Goal: Find specific page/section: Find specific page/section

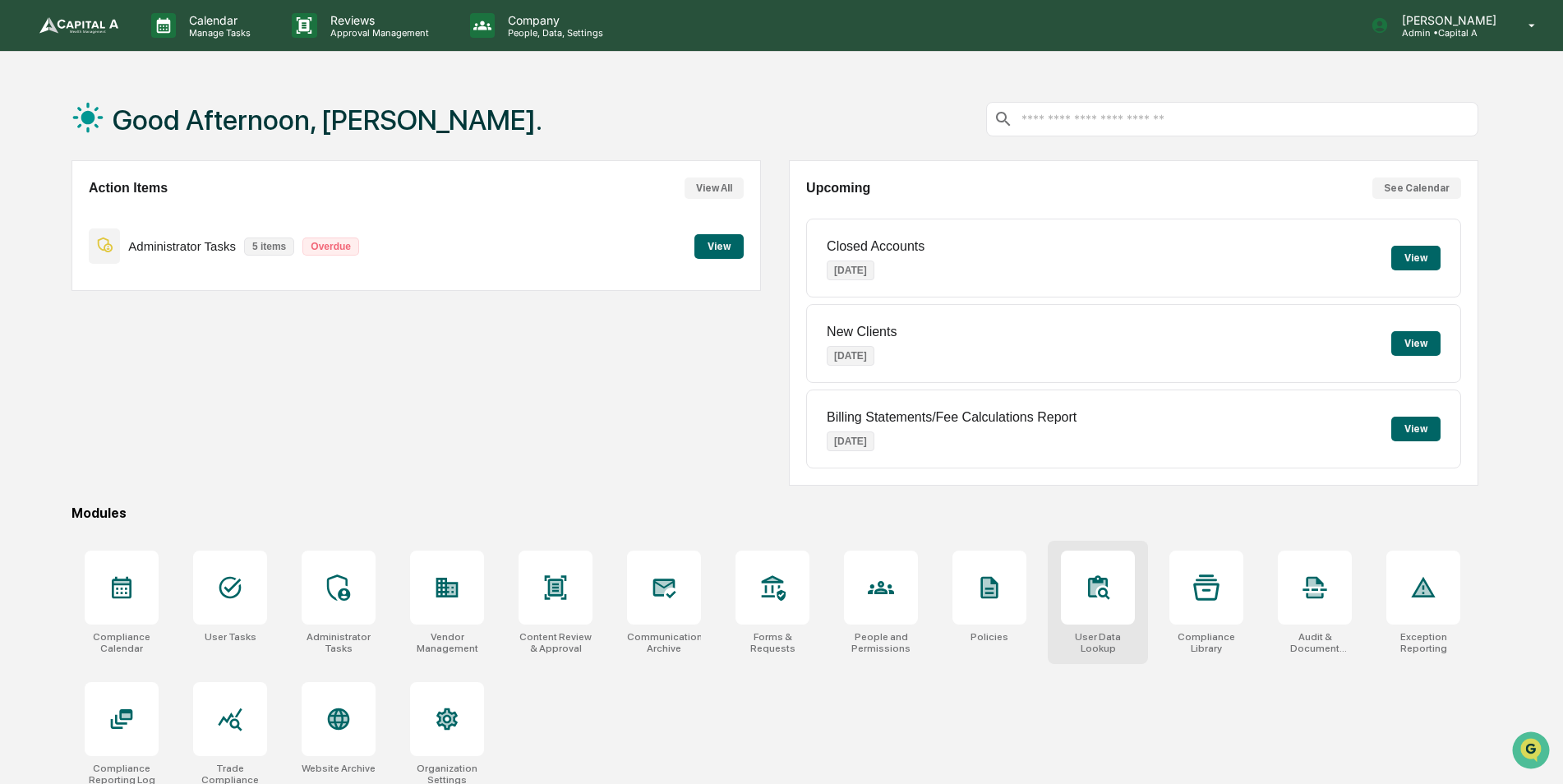
click at [1096, 596] on icon at bounding box center [1097, 586] width 19 height 22
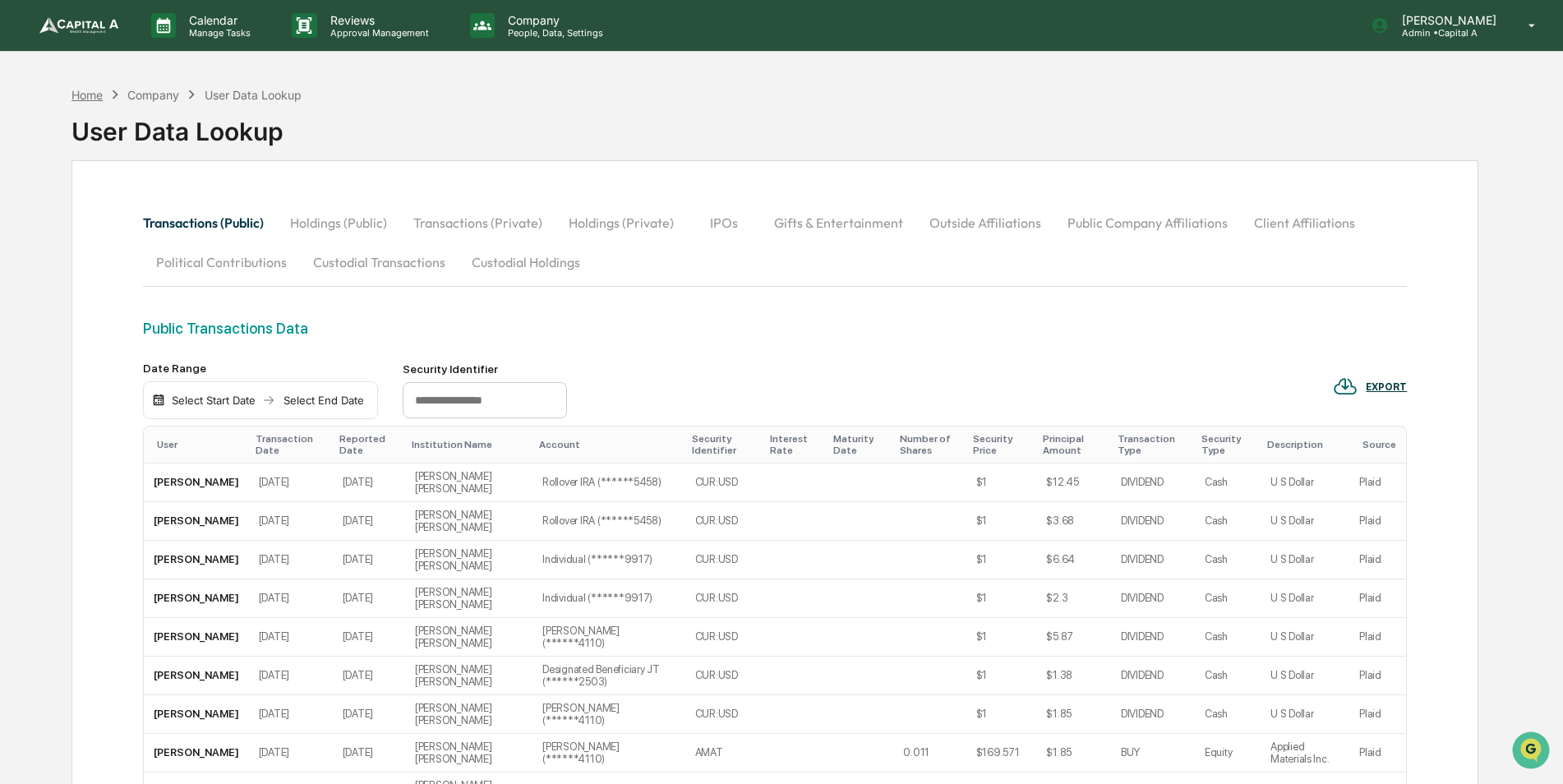
click at [82, 96] on div "Home" at bounding box center [87, 95] width 31 height 14
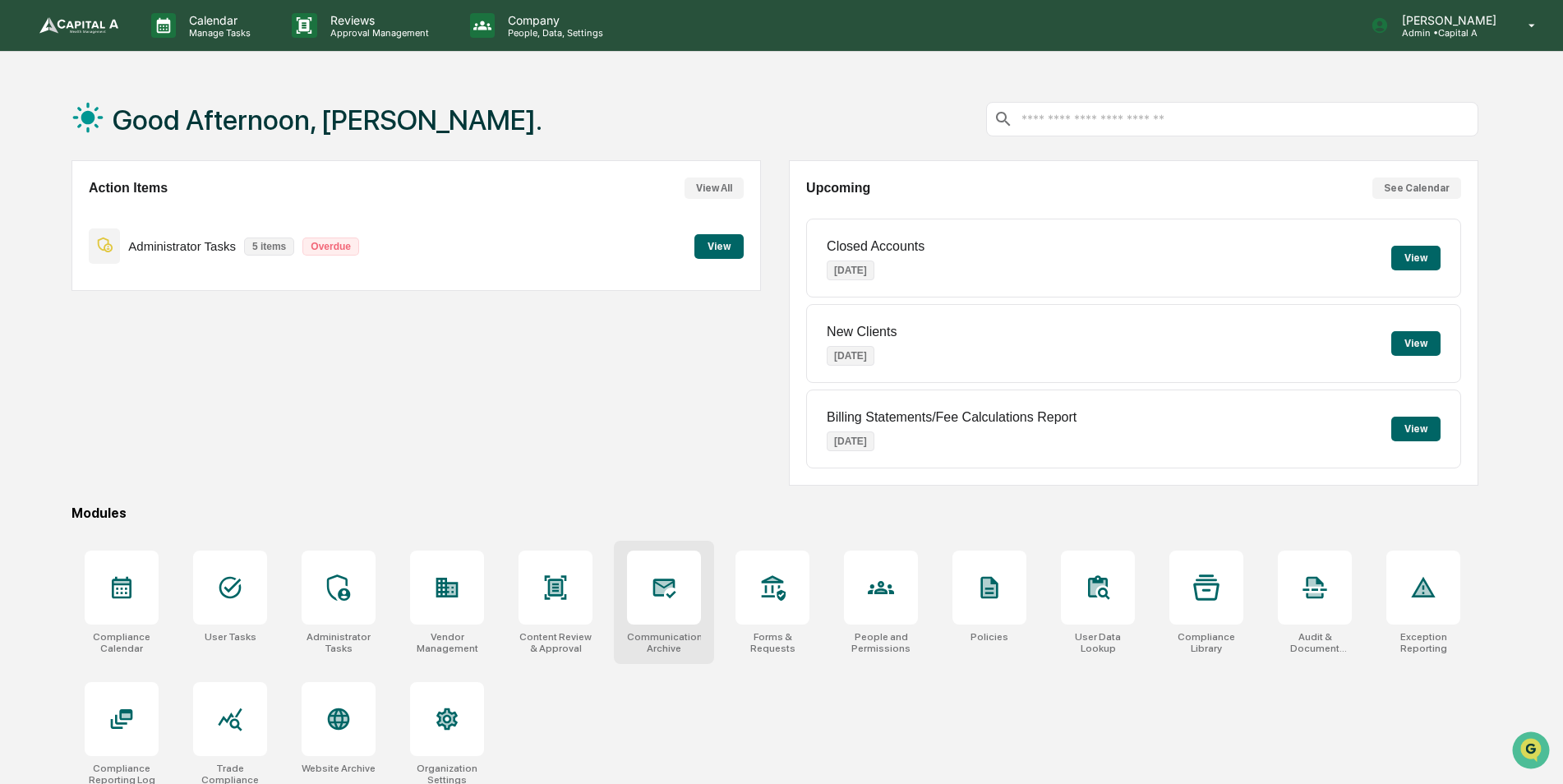
click at [685, 615] on div at bounding box center [665, 588] width 74 height 74
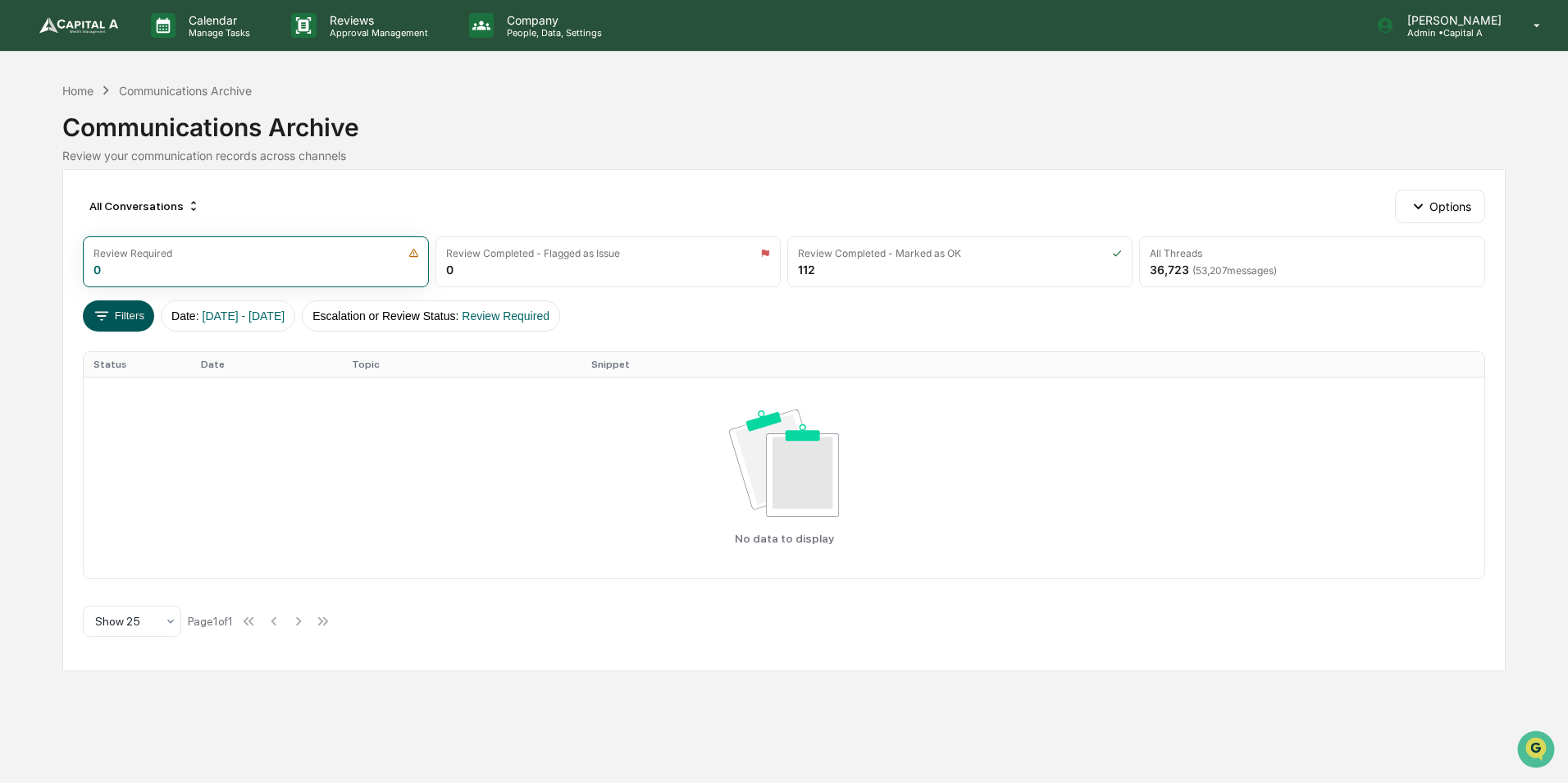
click at [134, 323] on button "Filters" at bounding box center [118, 315] width 72 height 31
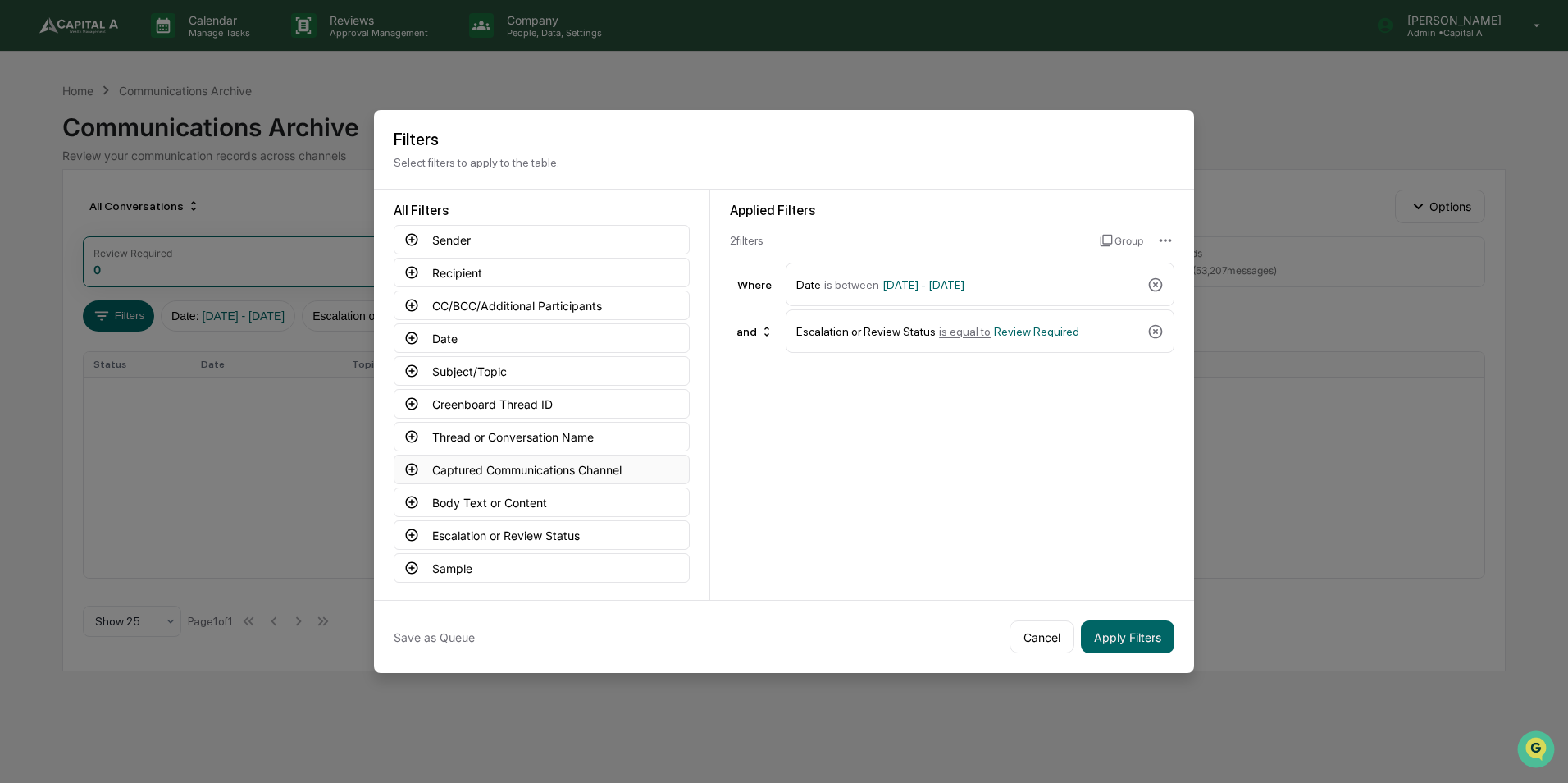
click at [481, 465] on button "Captured Communications Channel" at bounding box center [542, 468] width 296 height 29
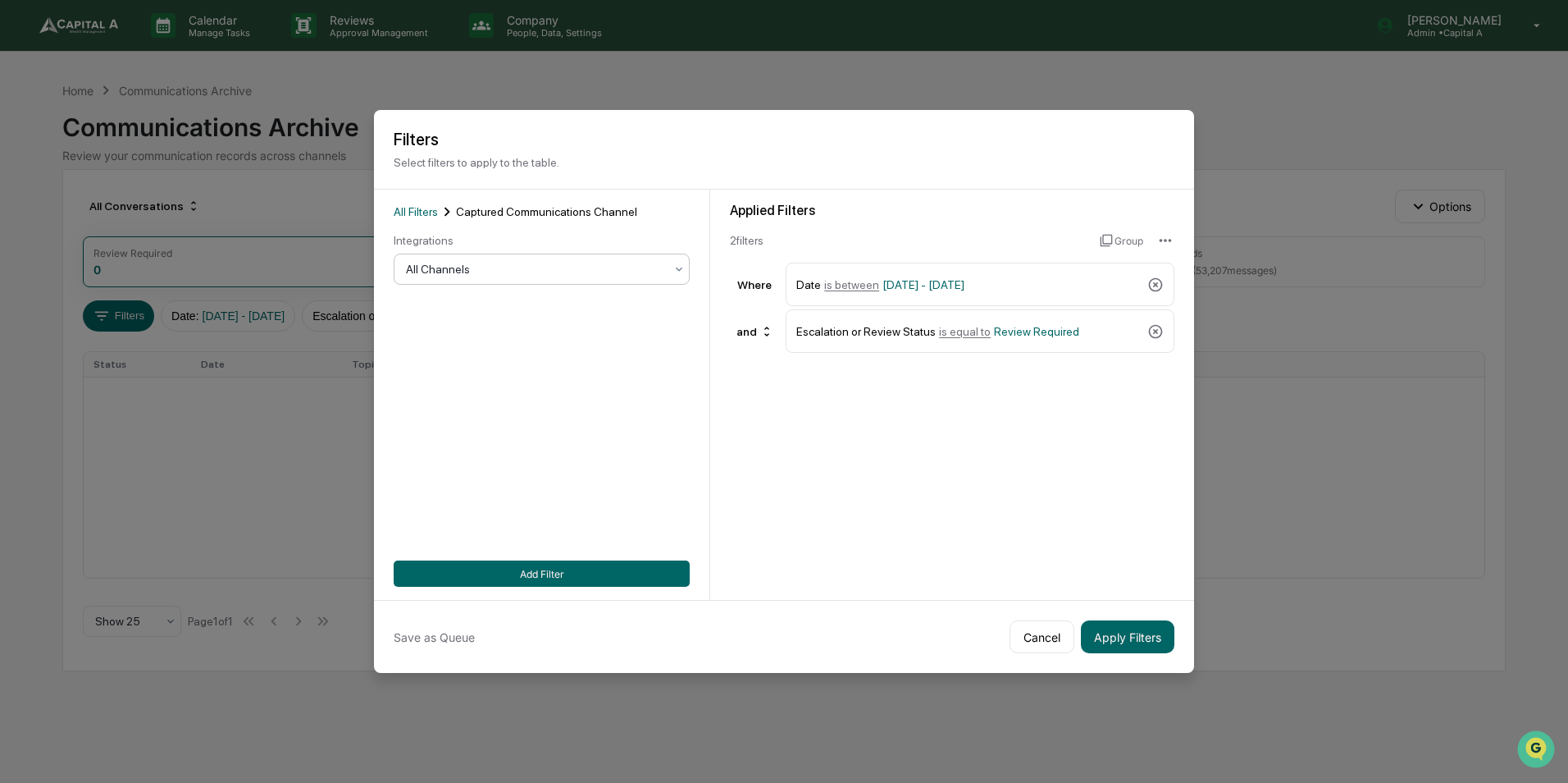
click at [477, 275] on div at bounding box center [535, 269] width 259 height 17
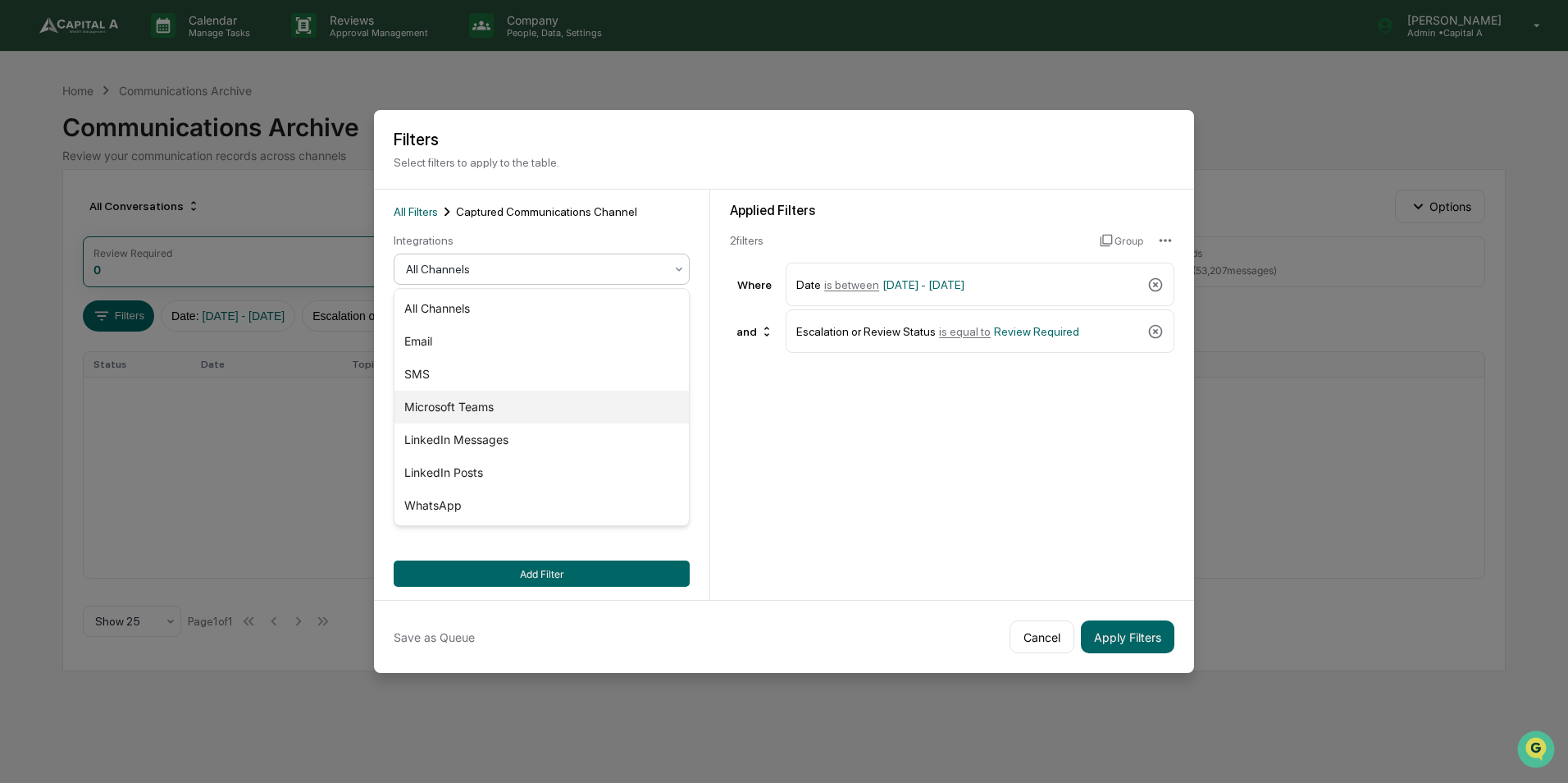
click at [477, 403] on div "Microsoft Teams" at bounding box center [542, 407] width 294 height 33
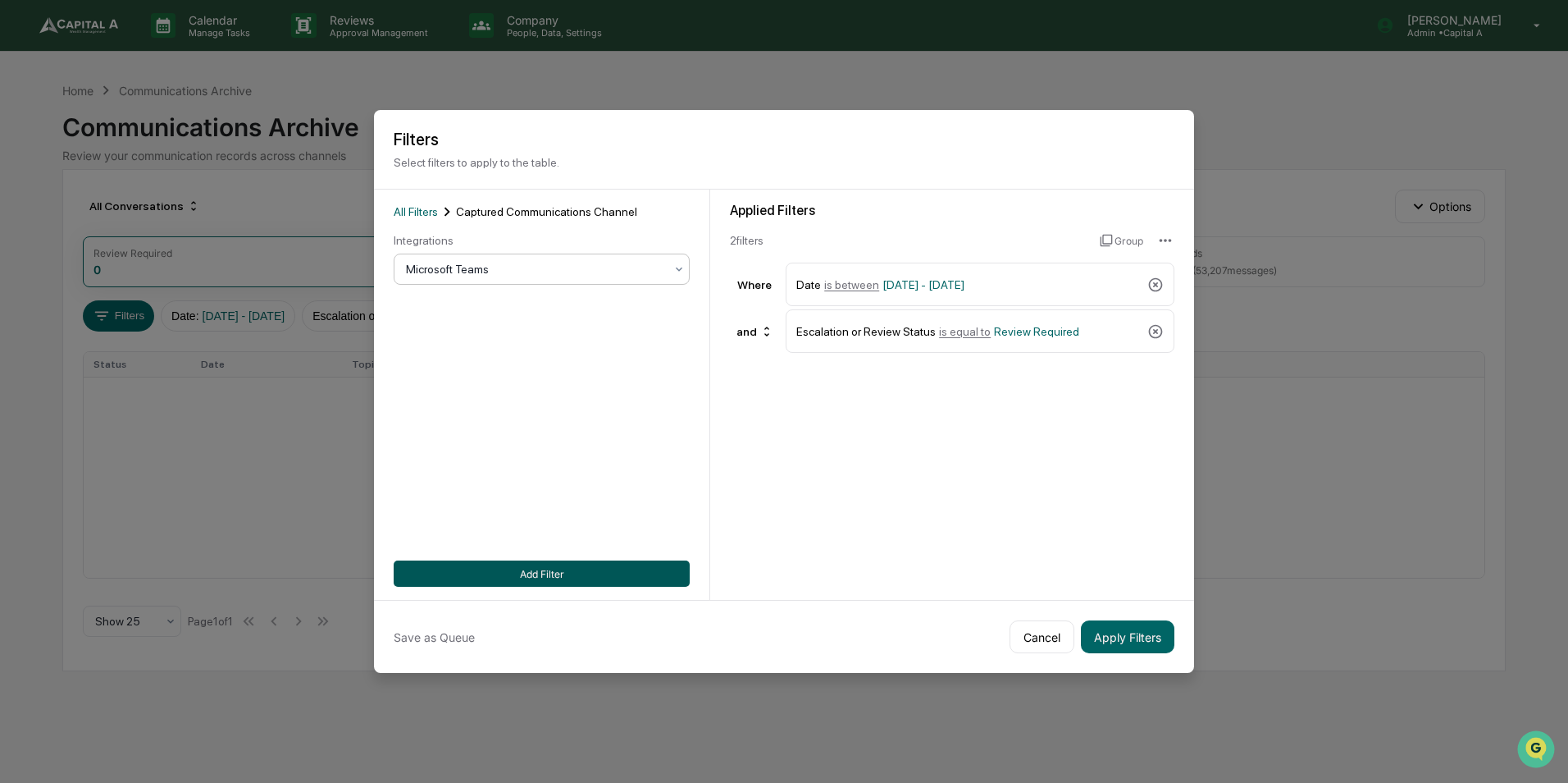
click at [528, 573] on button "Add Filter" at bounding box center [542, 574] width 296 height 27
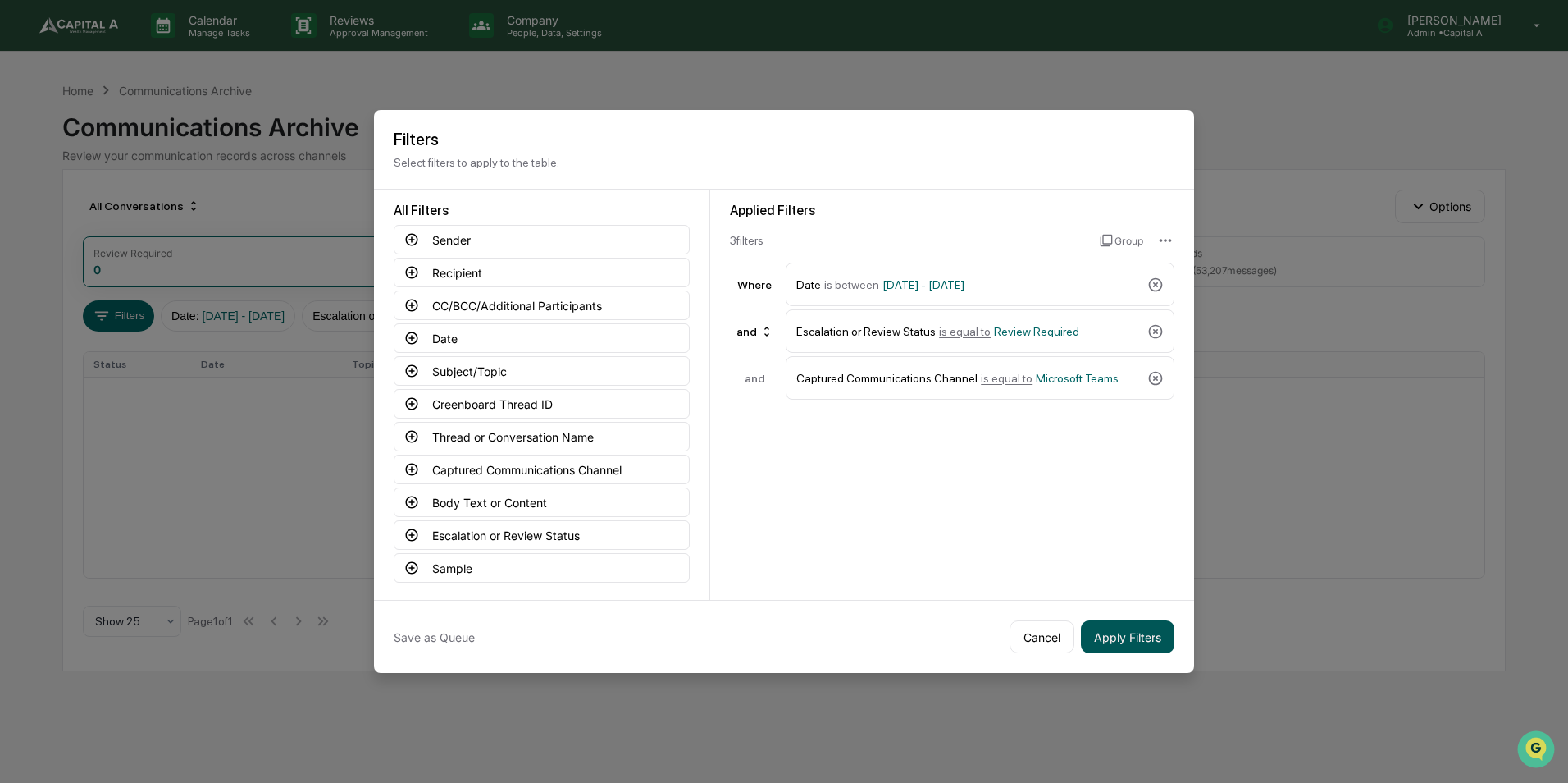
click at [1130, 637] on button "Apply Filters" at bounding box center [1128, 636] width 94 height 33
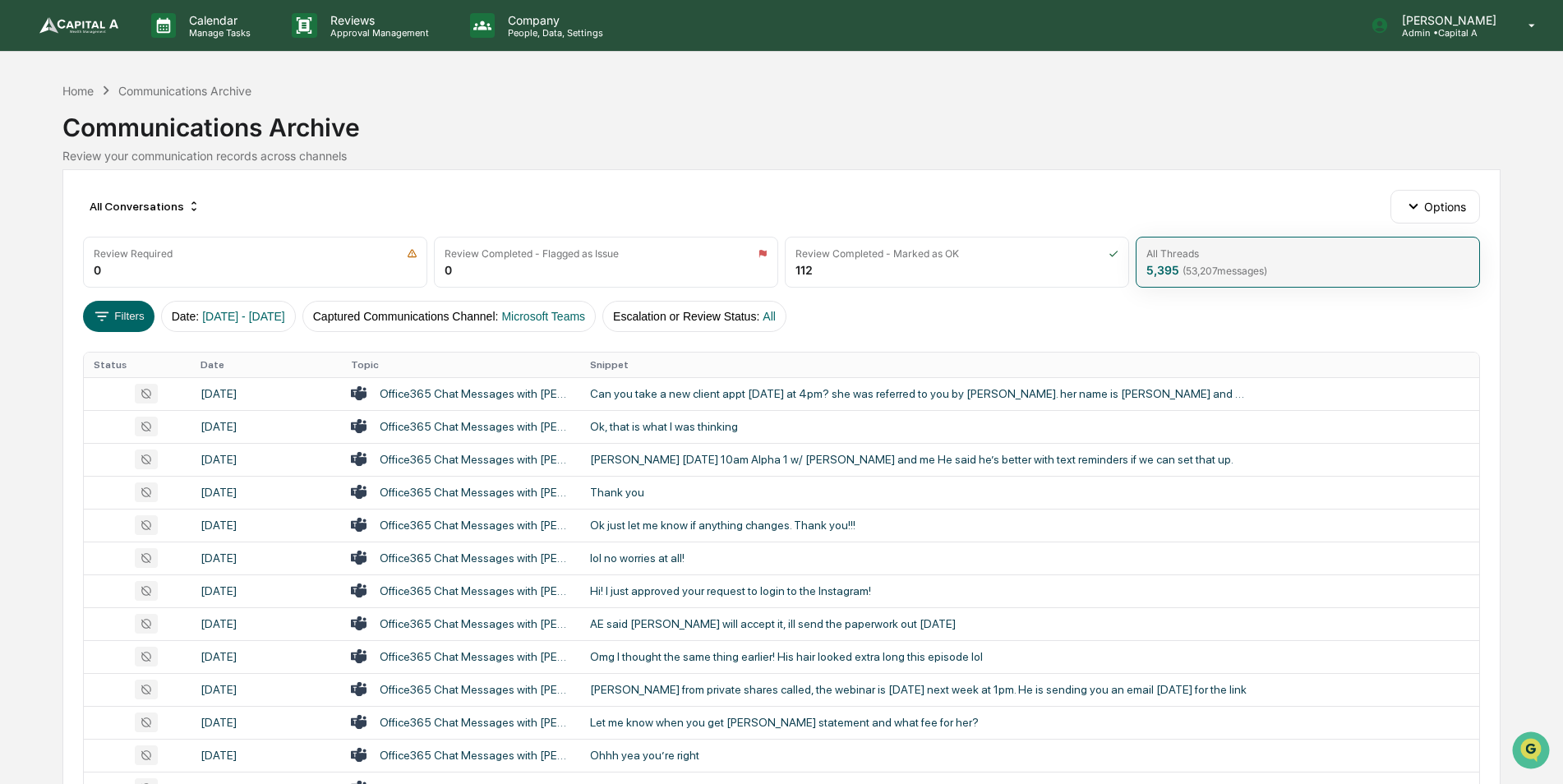
click at [1230, 265] on span "( 53,207 messages)" at bounding box center [1225, 271] width 85 height 12
click at [78, 88] on div "Home" at bounding box center [78, 91] width 31 height 14
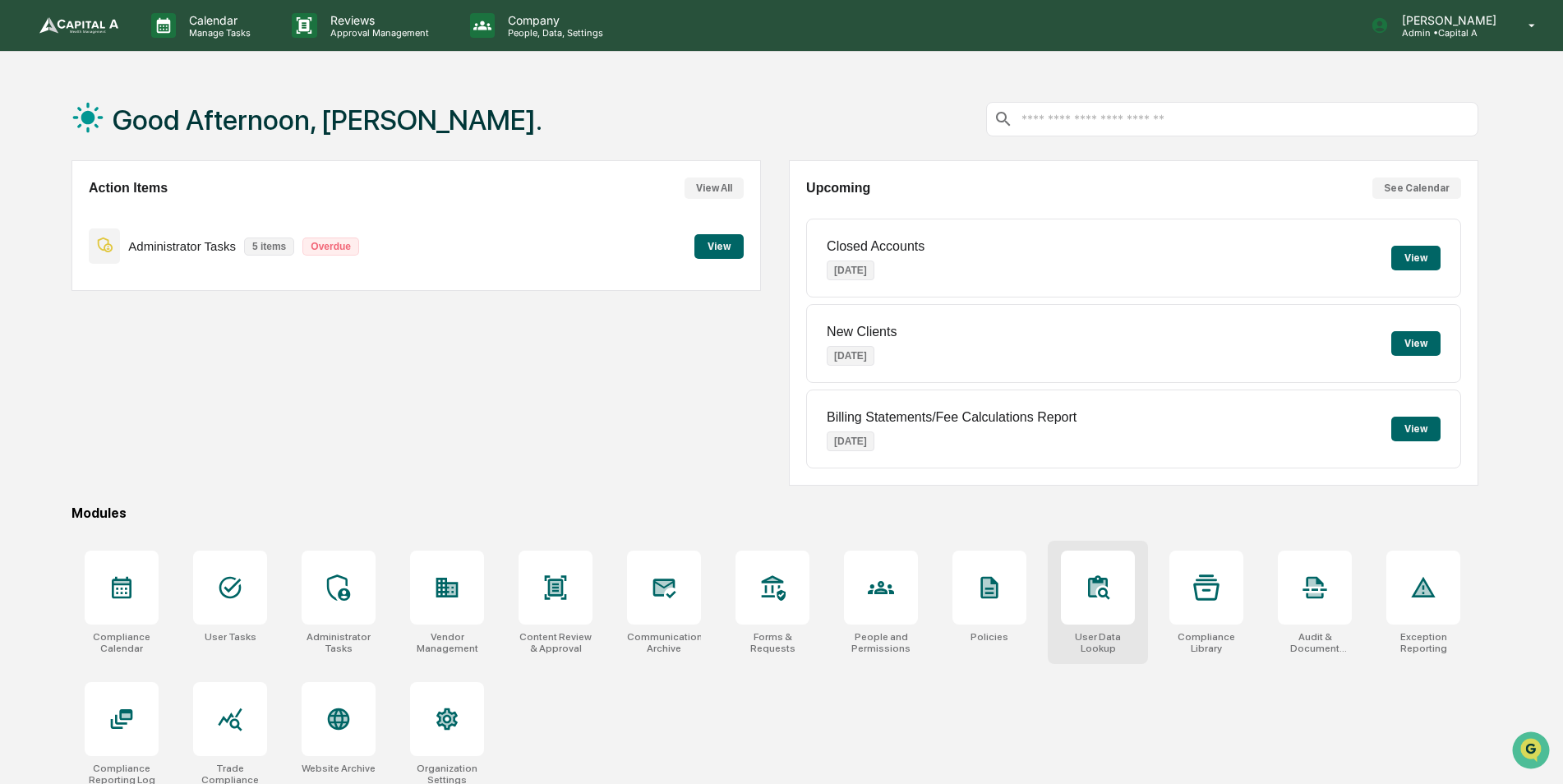
click at [1111, 611] on div at bounding box center [1098, 588] width 74 height 74
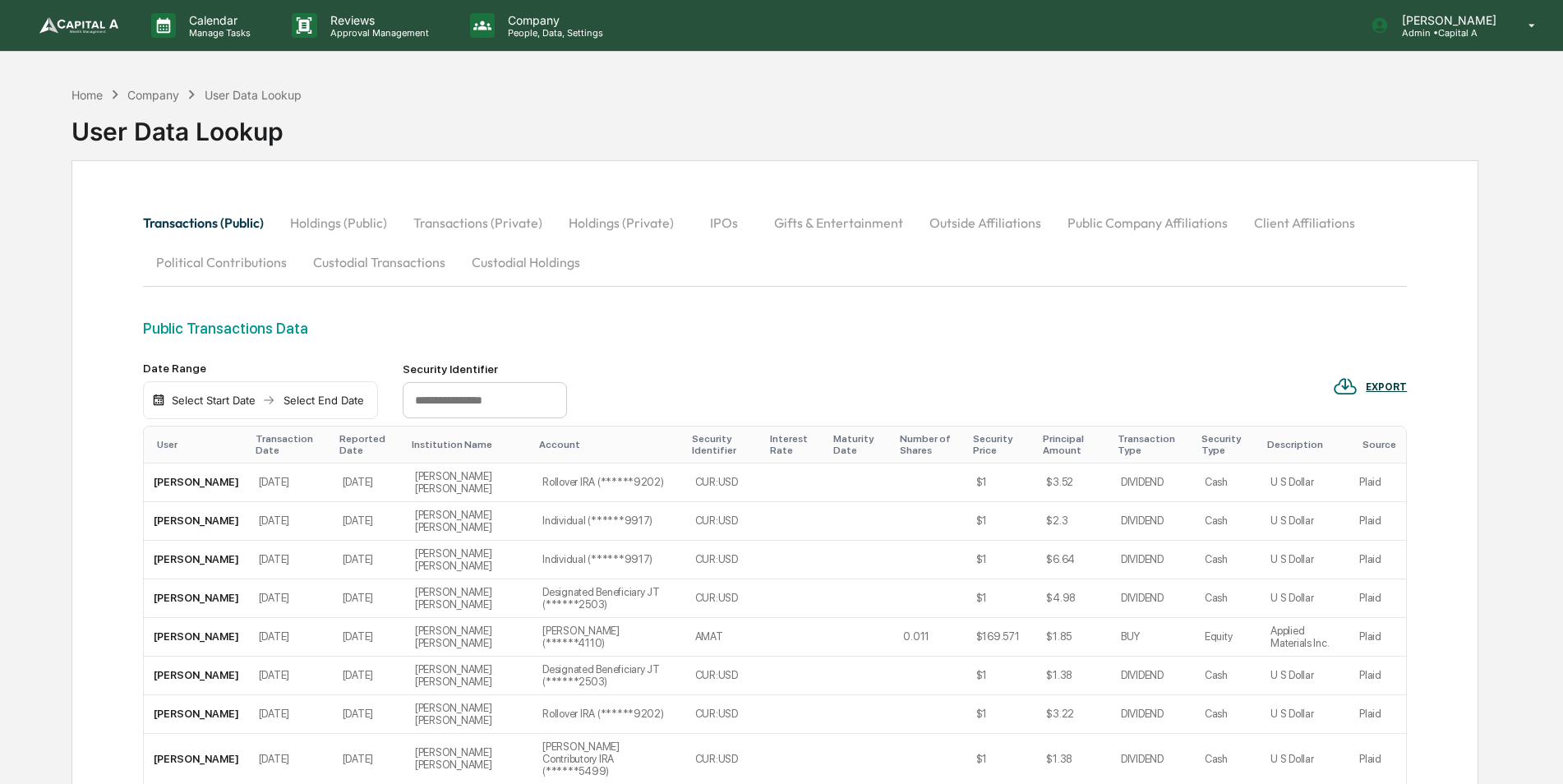
click at [193, 398] on div "Select Start Date" at bounding box center [213, 400] width 90 height 13
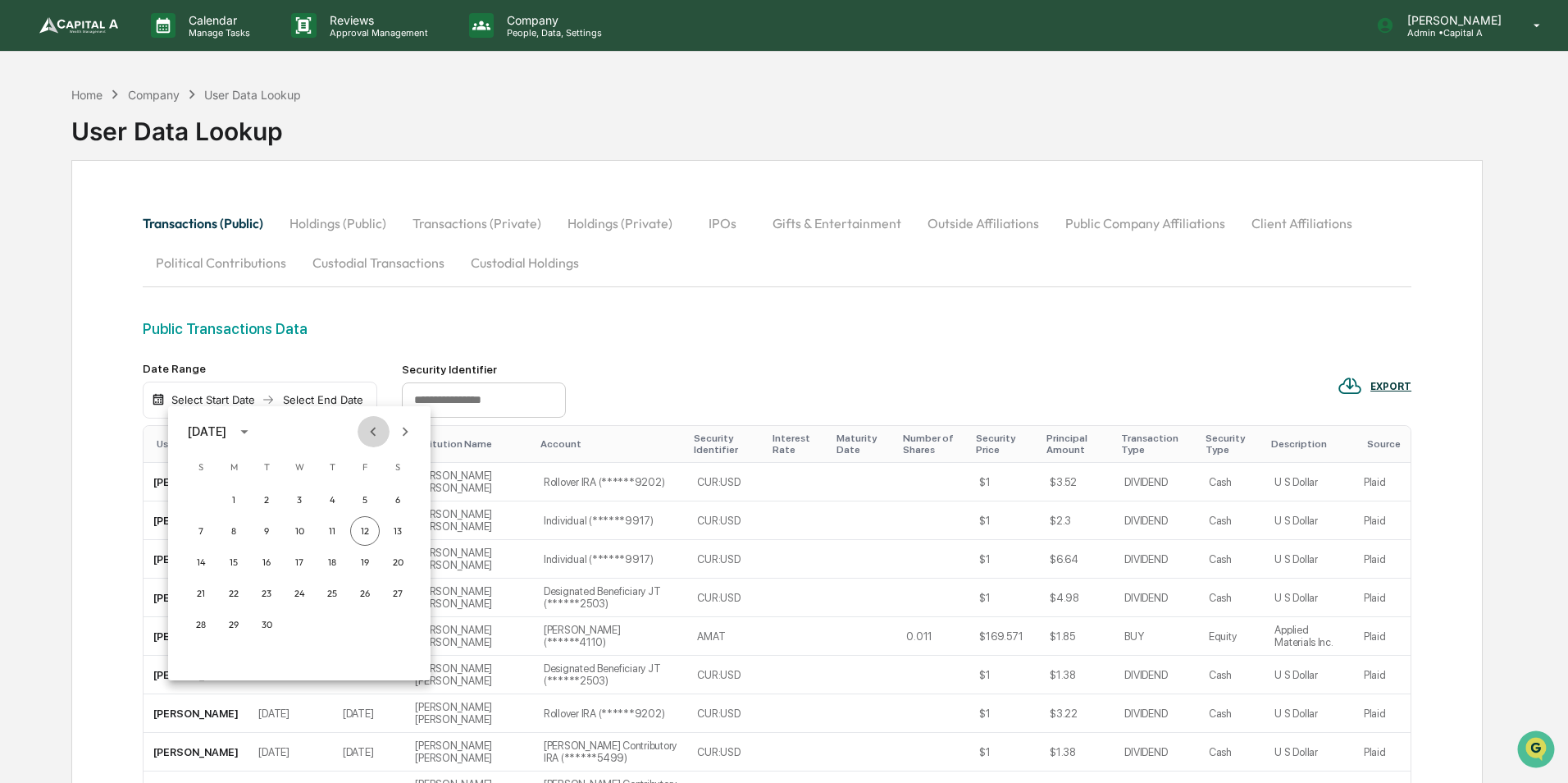
click at [365, 431] on icon "Previous month" at bounding box center [373, 431] width 18 height 18
click at [363, 493] on button "1" at bounding box center [365, 499] width 29 height 29
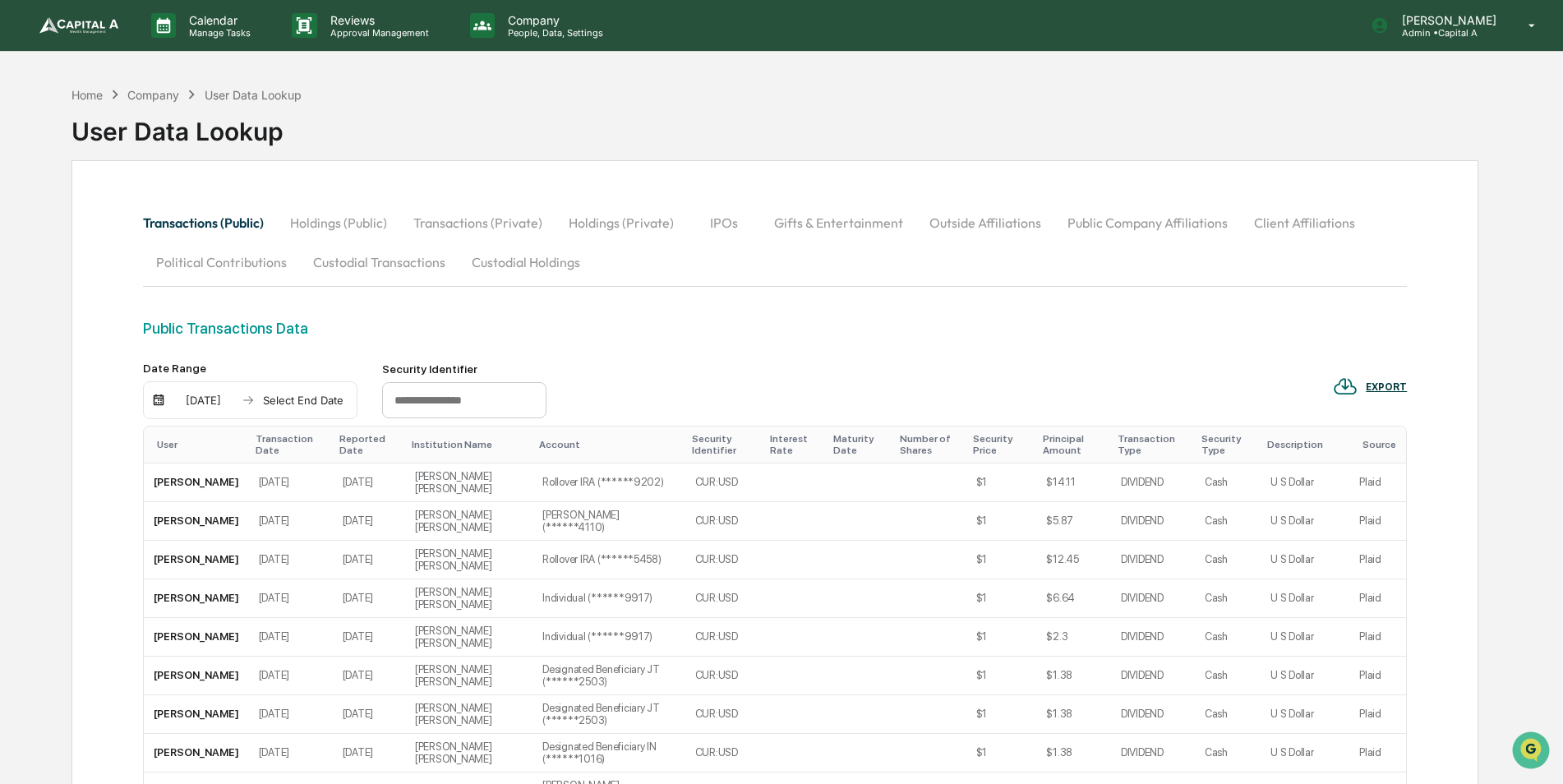
click at [309, 396] on div "Select End Date" at bounding box center [304, 400] width 90 height 13
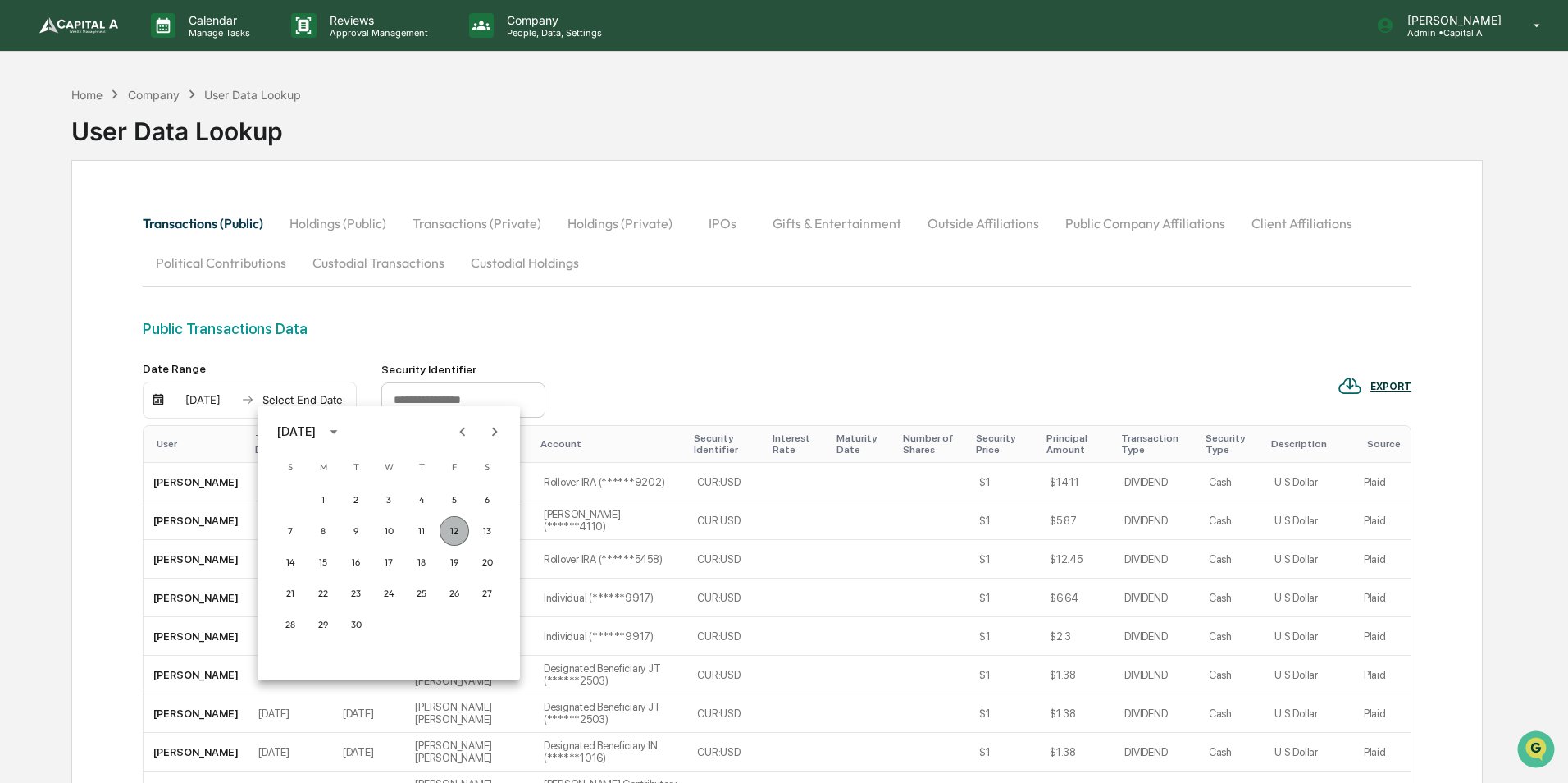
click at [458, 530] on button "12" at bounding box center [454, 530] width 29 height 29
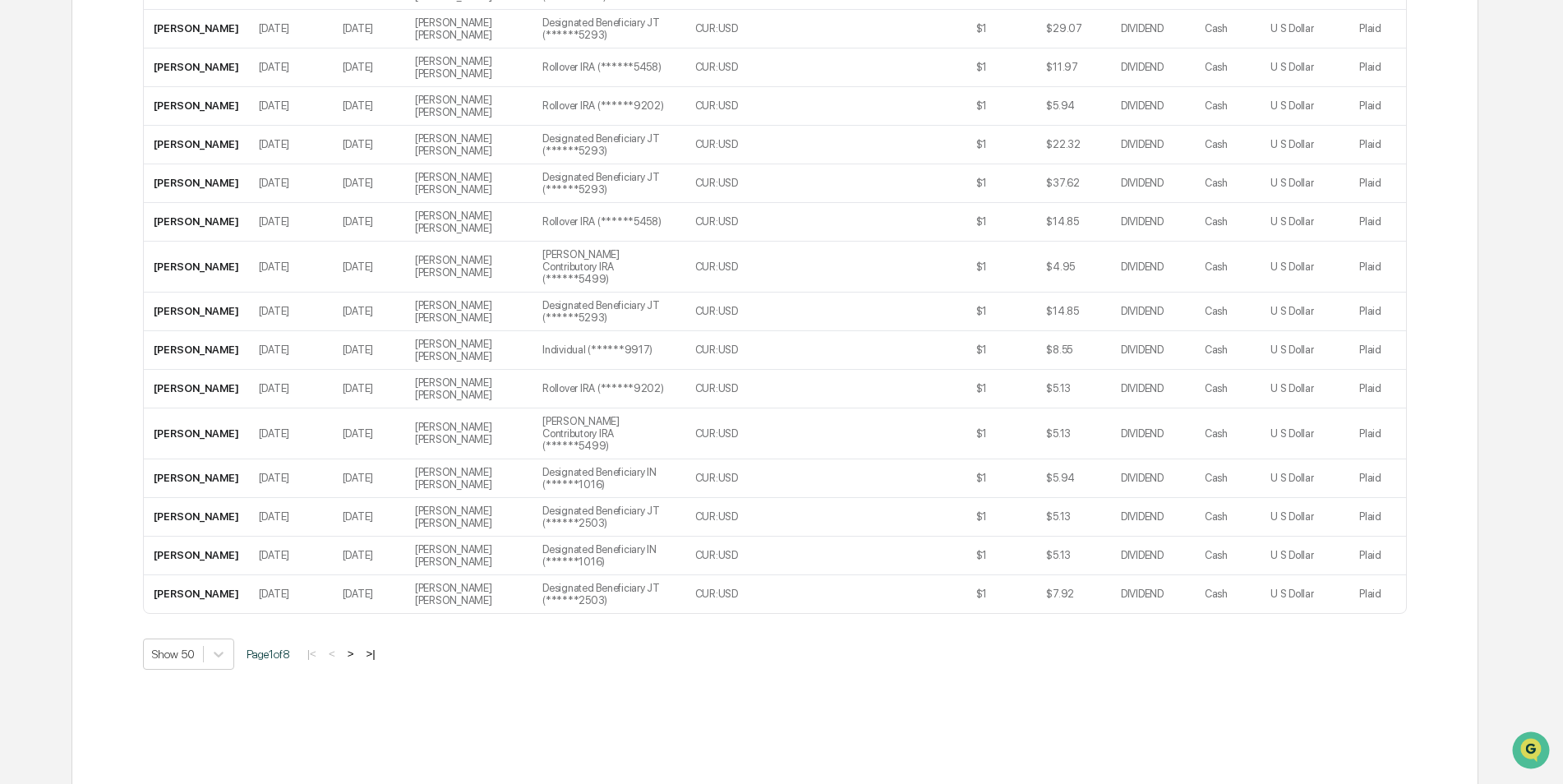
scroll to position [1835, 0]
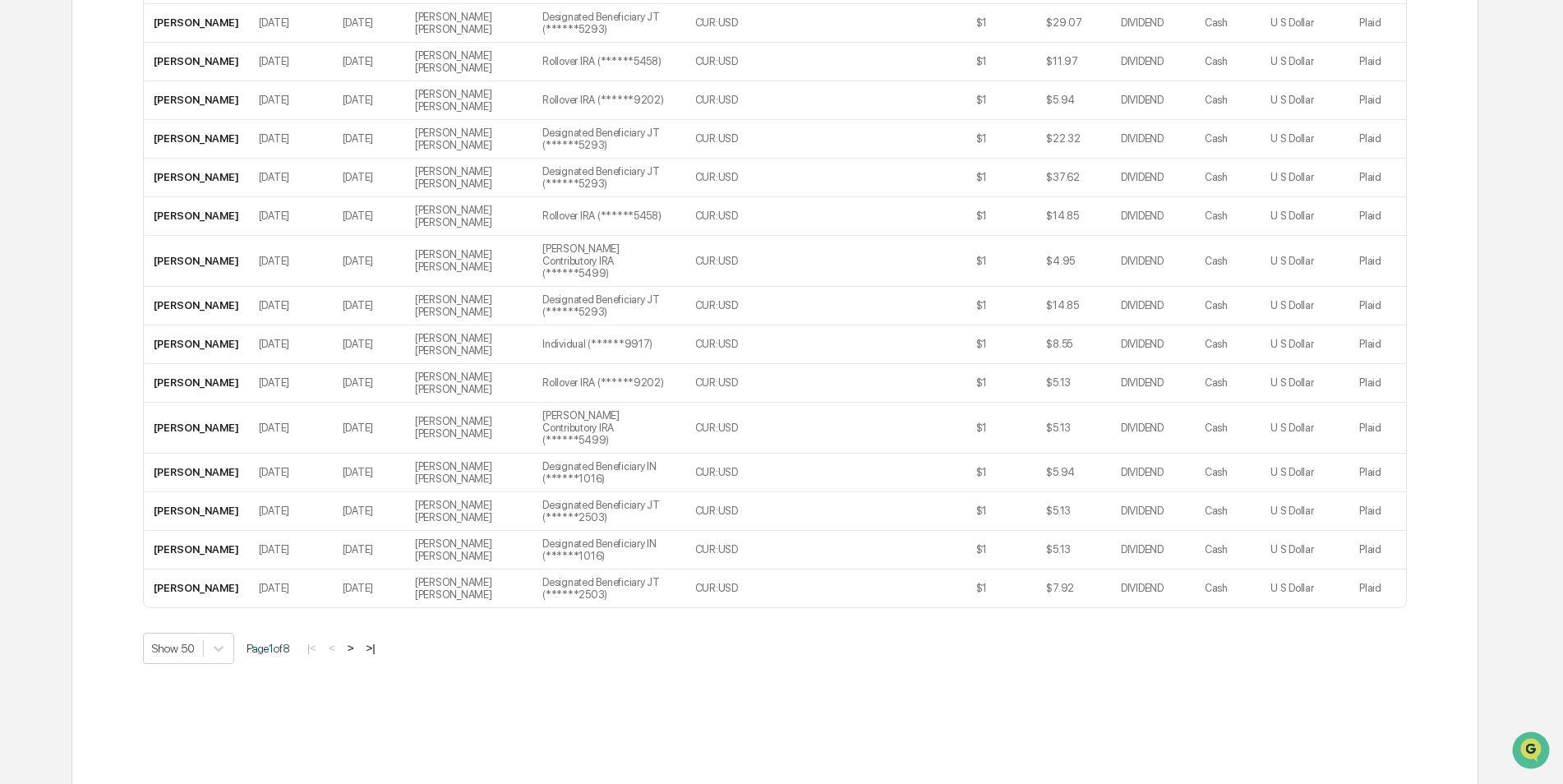
click at [374, 641] on button ">|" at bounding box center [370, 648] width 19 height 14
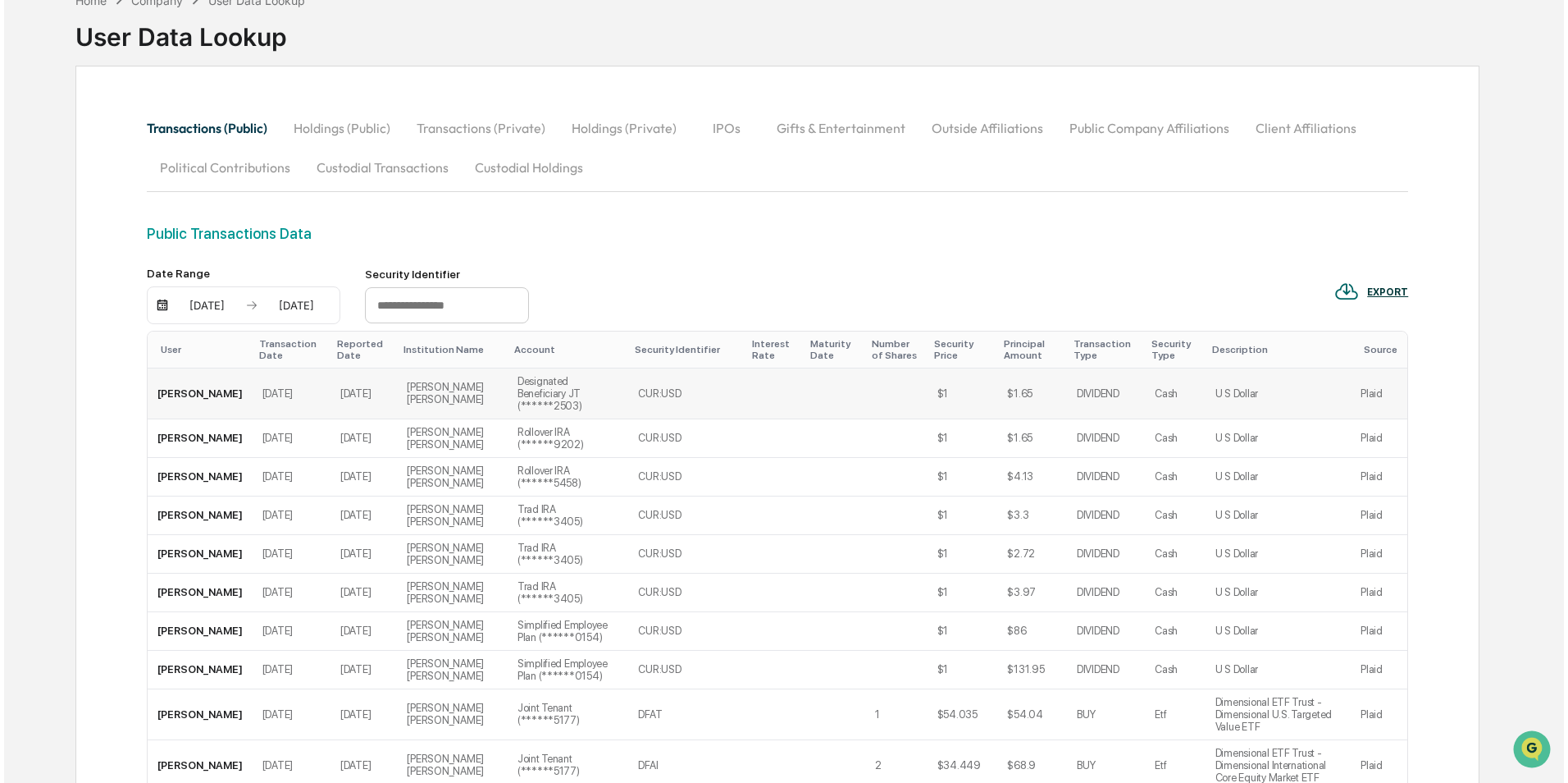
scroll to position [0, 0]
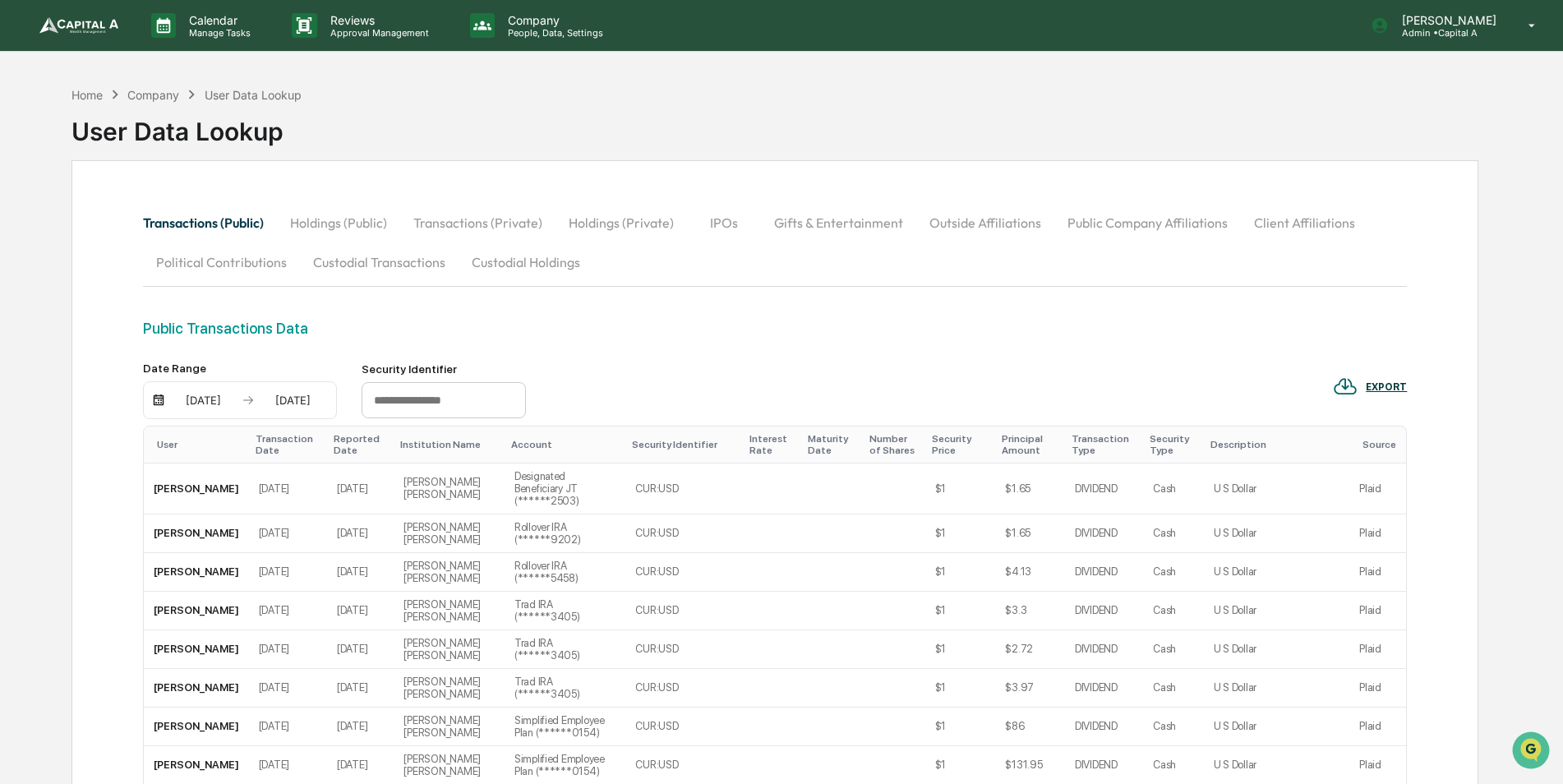
click at [194, 397] on div "08/01/2025" at bounding box center [203, 400] width 70 height 13
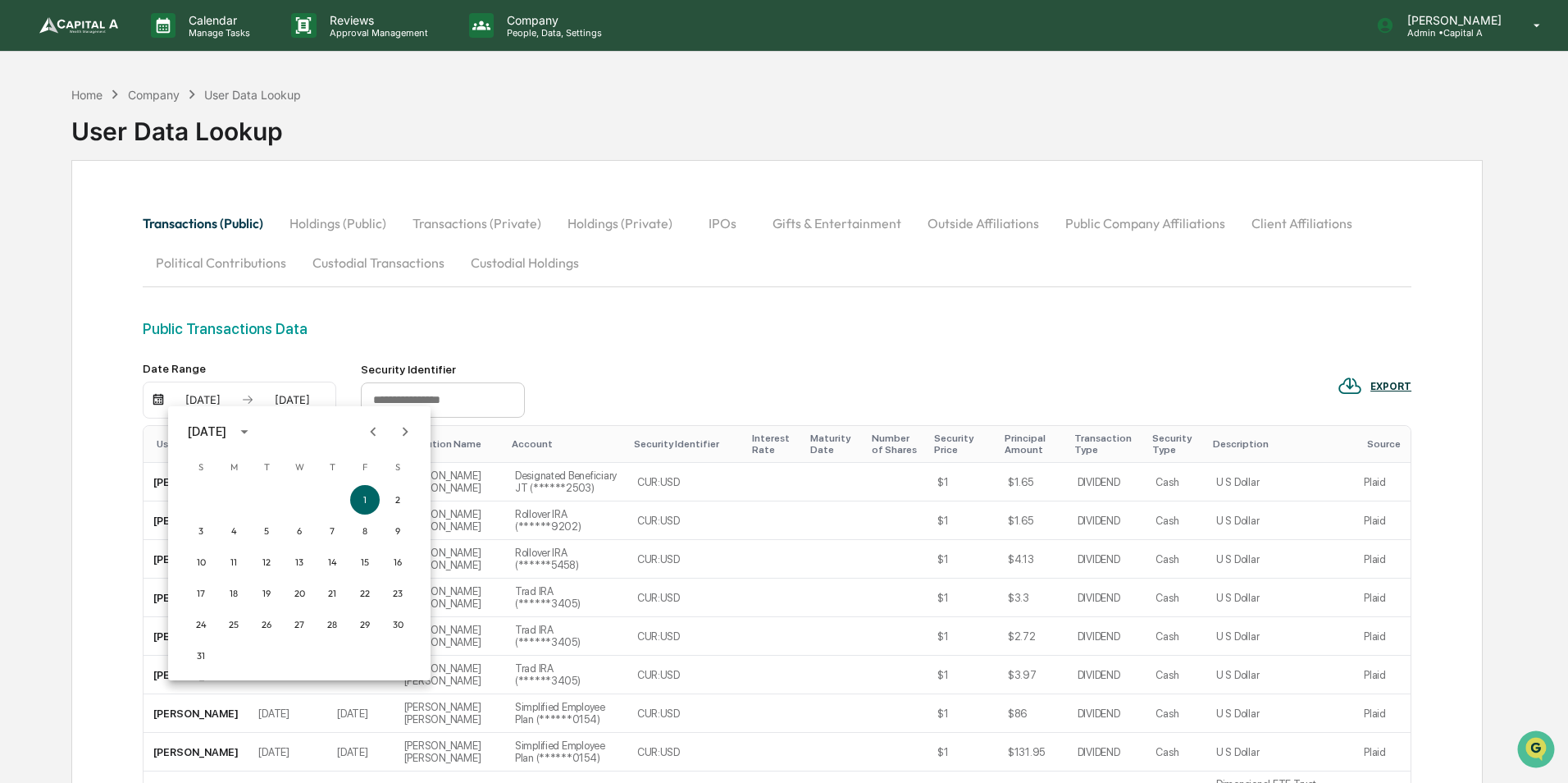
click at [632, 348] on div at bounding box center [784, 392] width 1568 height 783
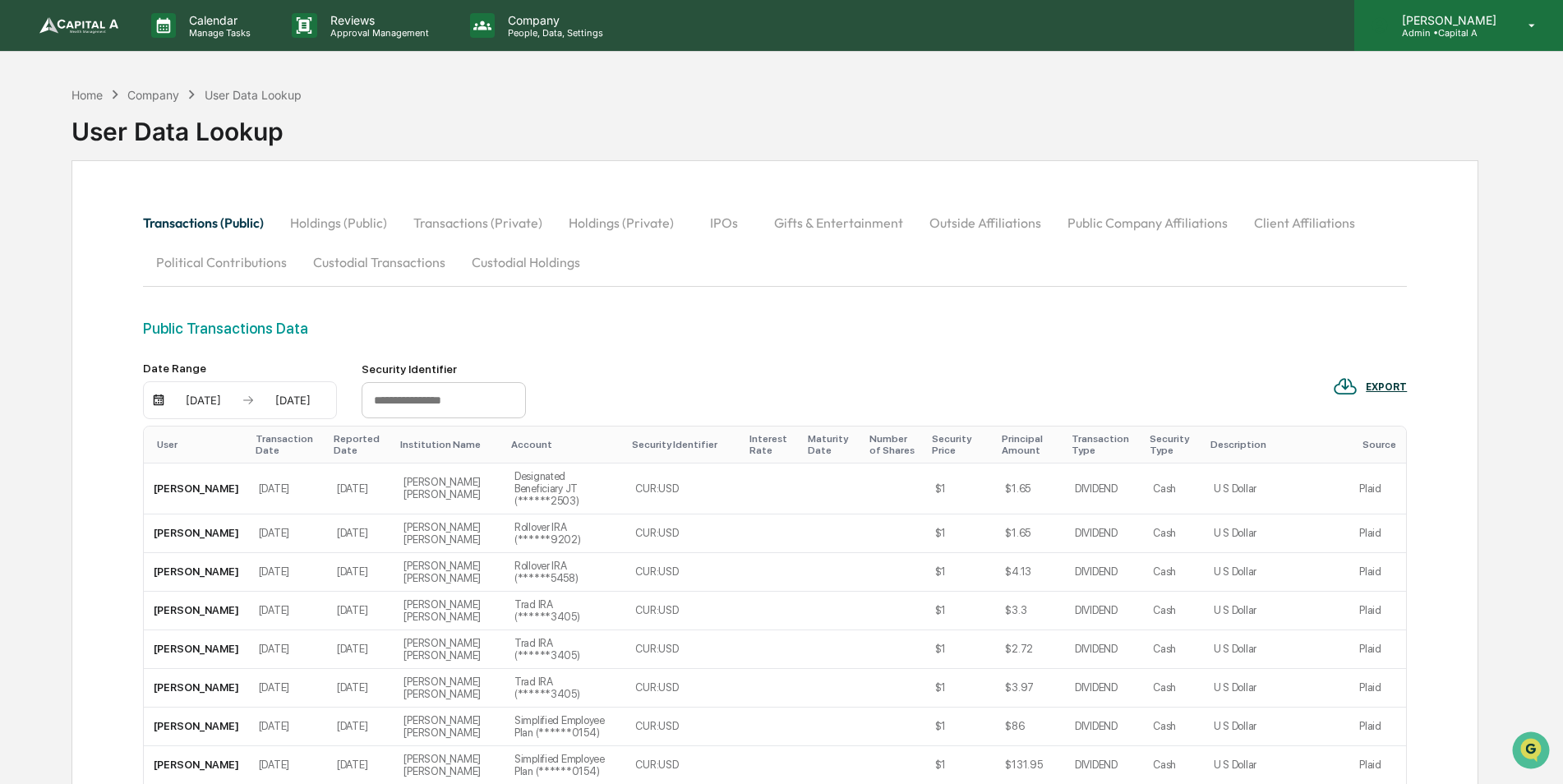
click at [1434, 29] on p "Admin • Capital A" at bounding box center [1446, 33] width 116 height 12
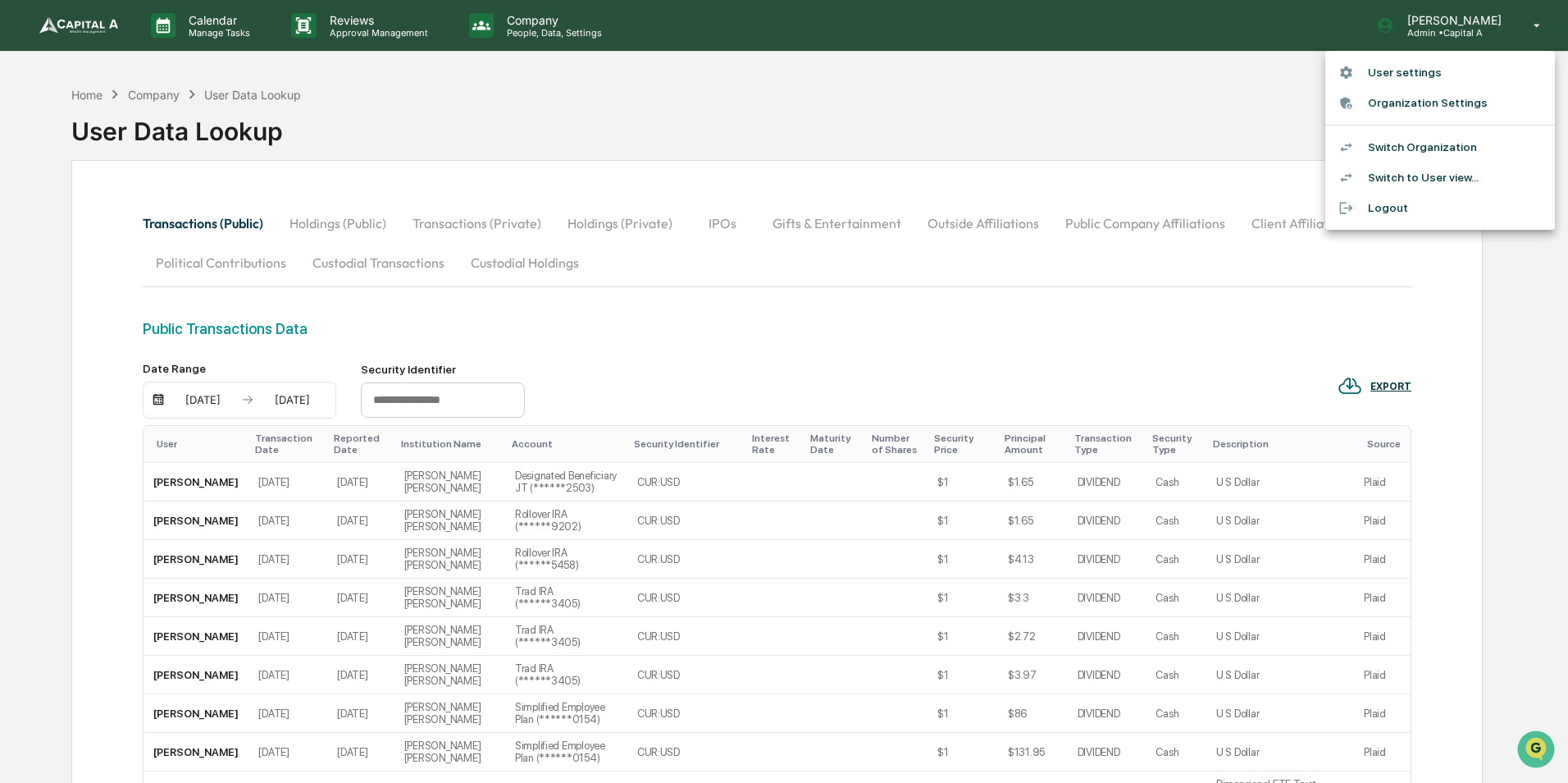
click at [1394, 148] on li "Switch Organization" at bounding box center [1441, 148] width 230 height 30
